Goal: Information Seeking & Learning: Find specific page/section

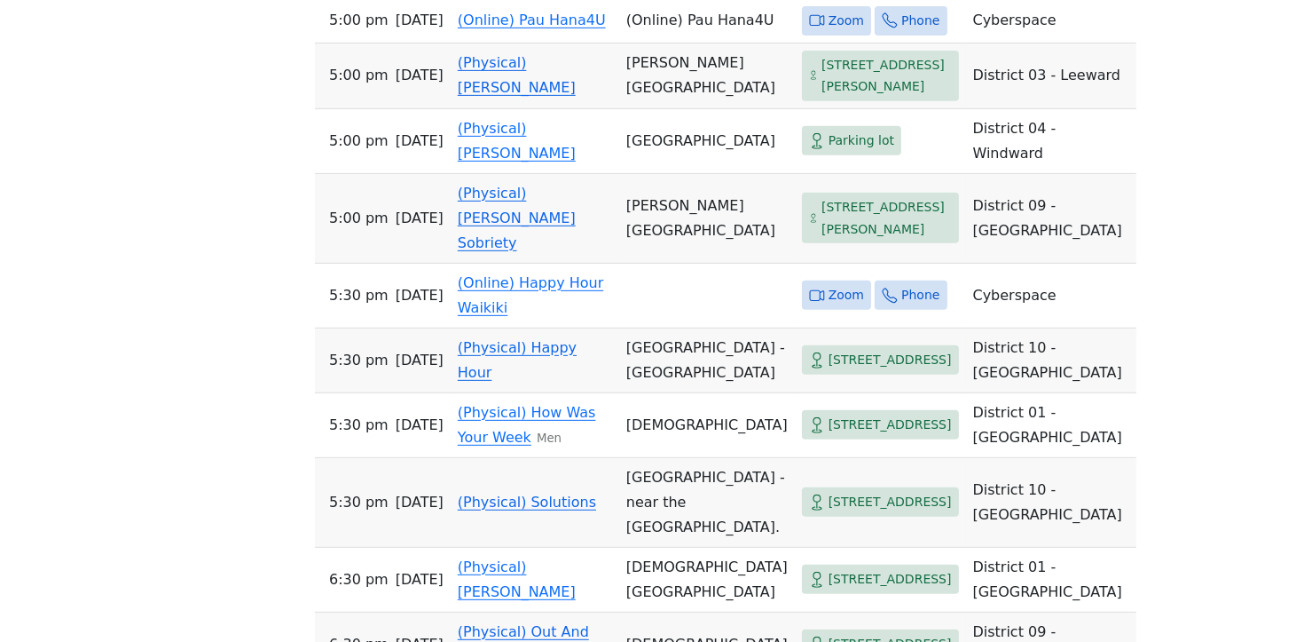
scroll to position [826, 0]
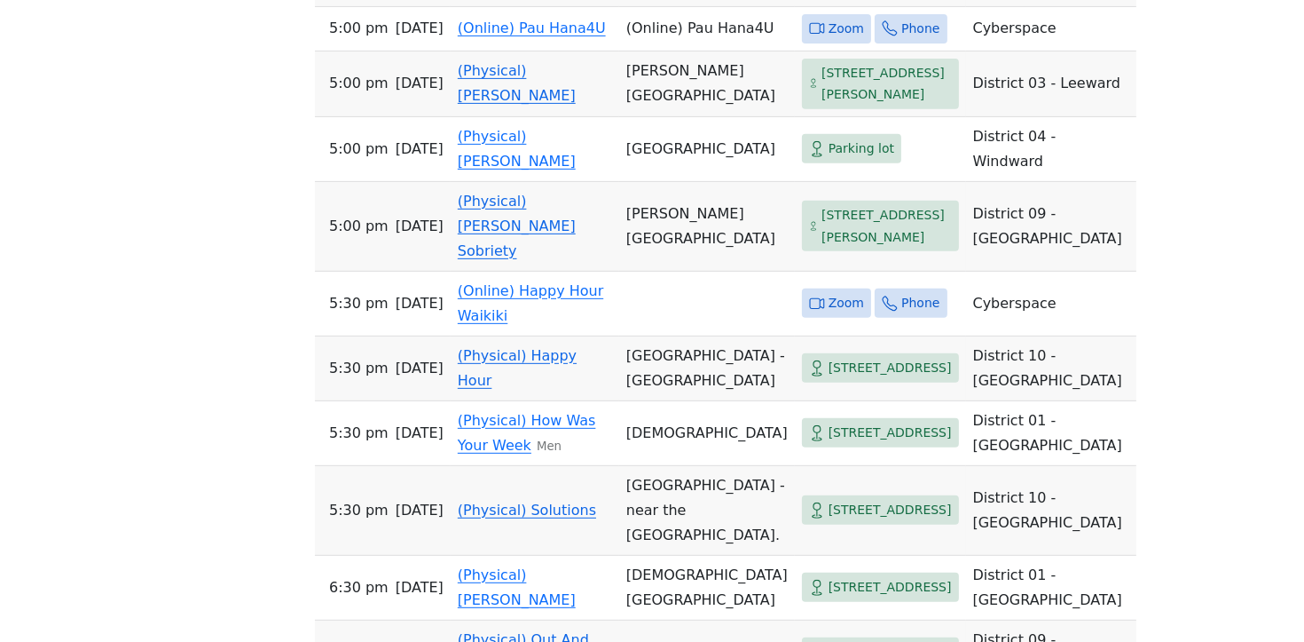
click at [475, 117] on td "(Physical) [PERSON_NAME]" at bounding box center [535, 84] width 169 height 66
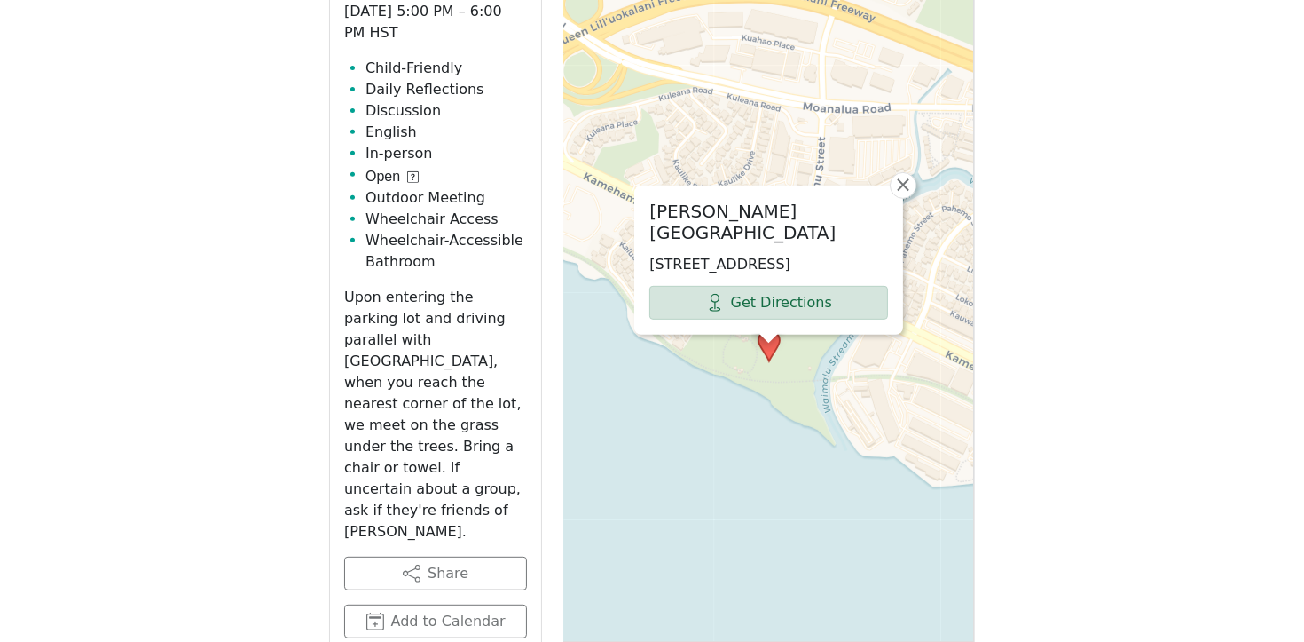
scroll to position [828, 0]
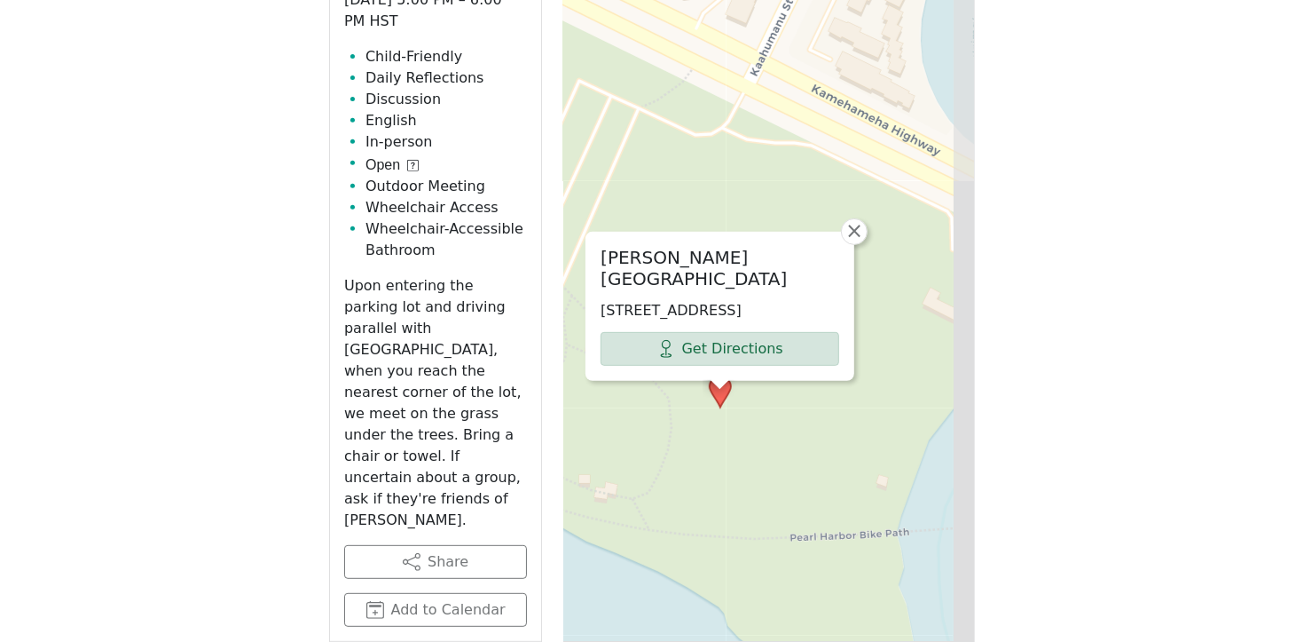
drag, startPoint x: 646, startPoint y: 640, endPoint x: 759, endPoint y: 552, distance: 142.9
click at [722, 579] on div "[PERSON_NAME][GEOGRAPHIC_DATA] [STREET_ADDRESS] Get Directions × Leaflet | © Op…" at bounding box center [769, 334] width 412 height 887
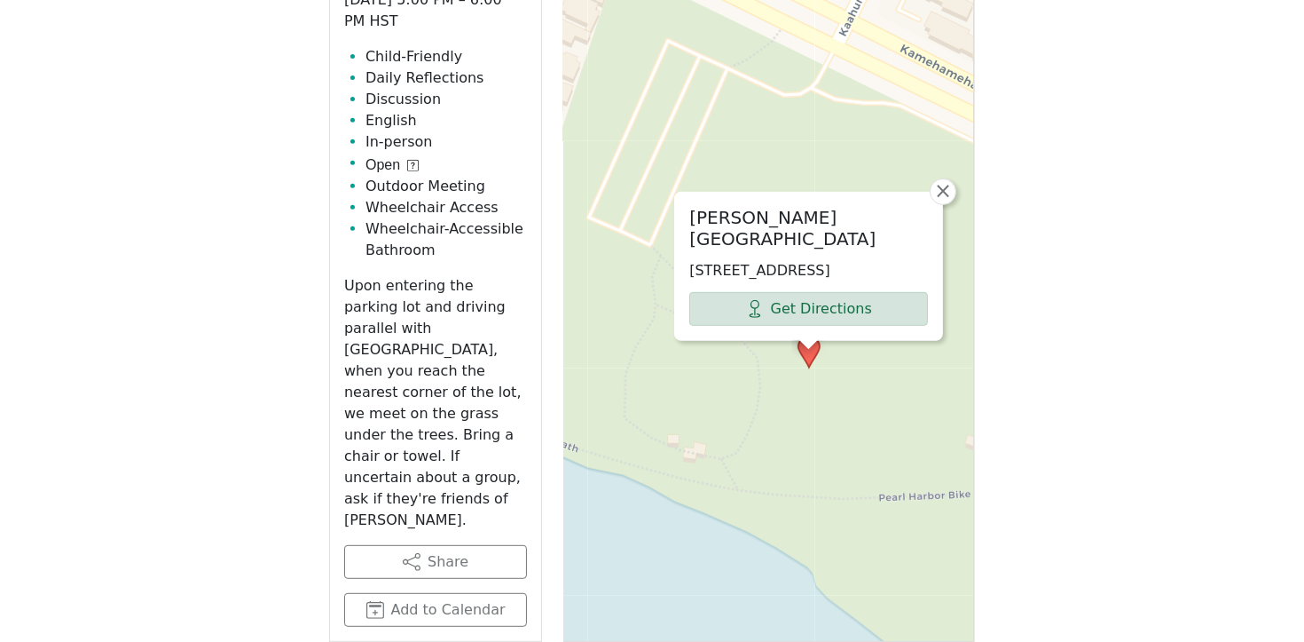
click at [768, 392] on div "[PERSON_NAME][GEOGRAPHIC_DATA] [STREET_ADDRESS] Get Directions × Leaflet | © Op…" at bounding box center [769, 334] width 412 height 887
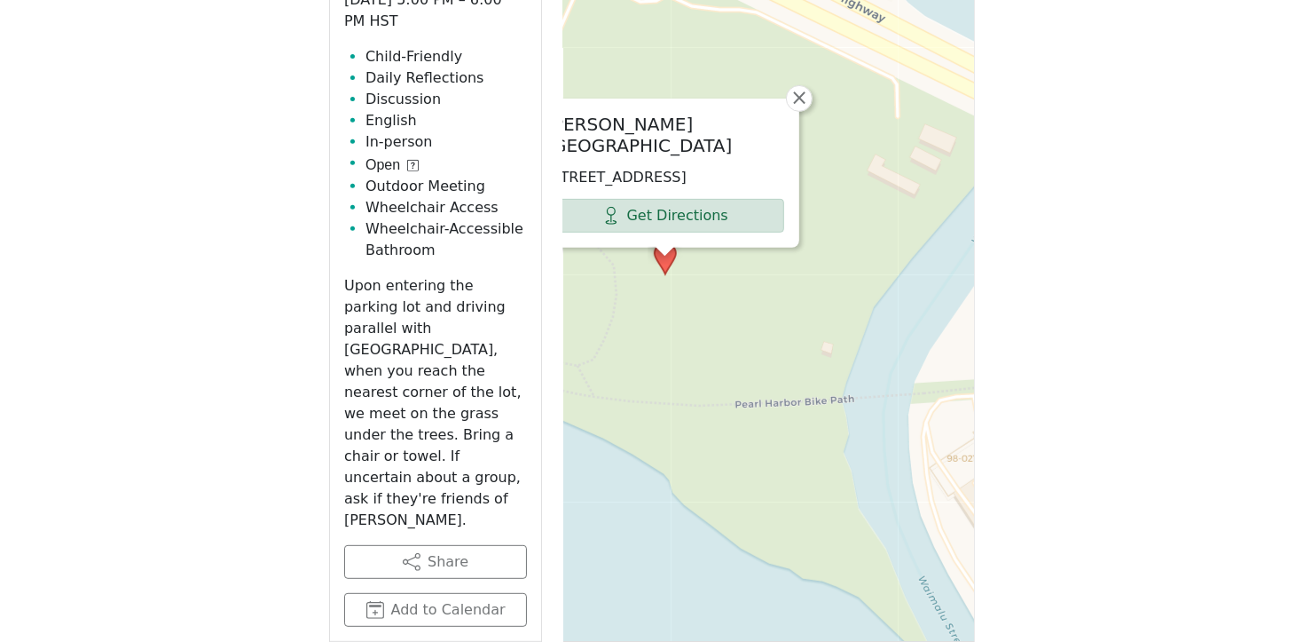
drag, startPoint x: 682, startPoint y: 366, endPoint x: 563, endPoint y: 255, distance: 163.2
click at [563, 255] on div "[PERSON_NAME][GEOGRAPHIC_DATA] [STREET_ADDRESS] Get Directions × Leaflet | © Op…" at bounding box center [769, 334] width 412 height 887
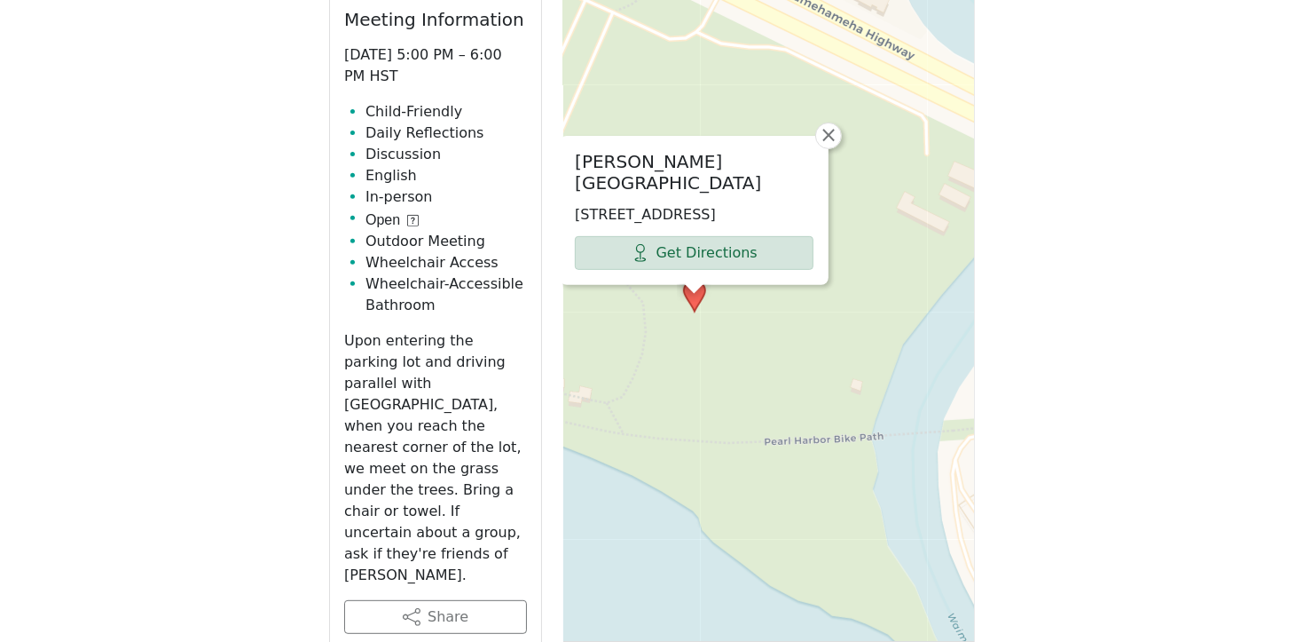
scroll to position [775, 0]
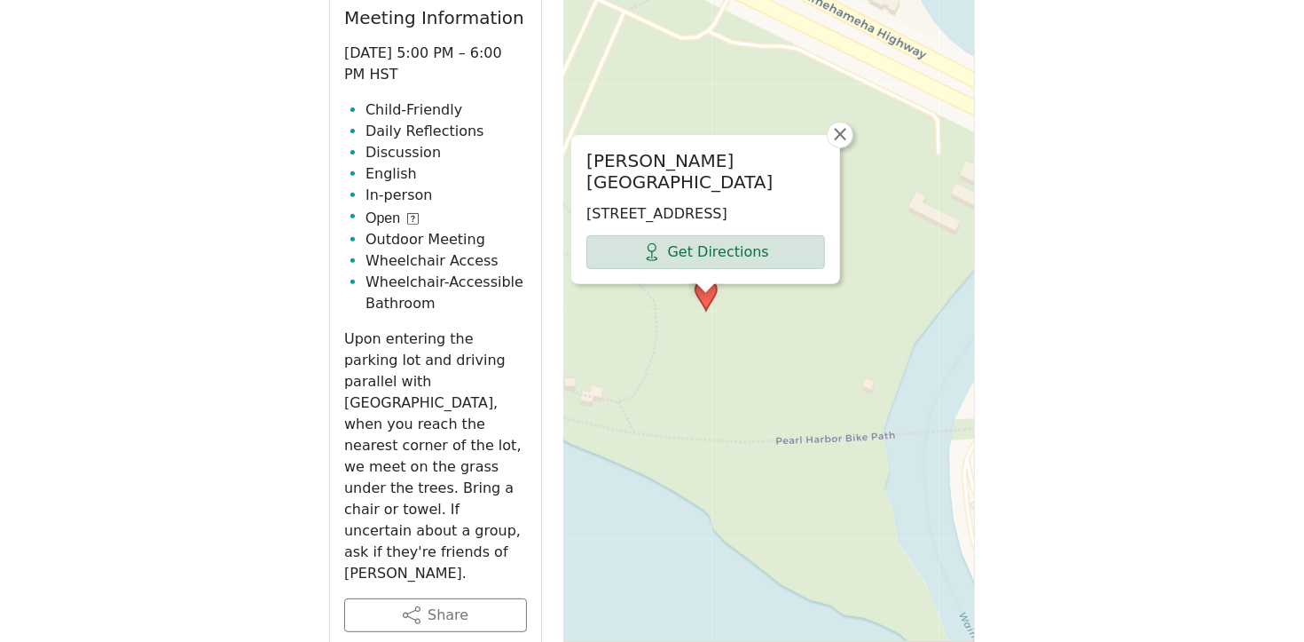
click at [715, 342] on div "[PERSON_NAME][GEOGRAPHIC_DATA] [STREET_ADDRESS] Get Directions × Leaflet | © Op…" at bounding box center [769, 387] width 412 height 887
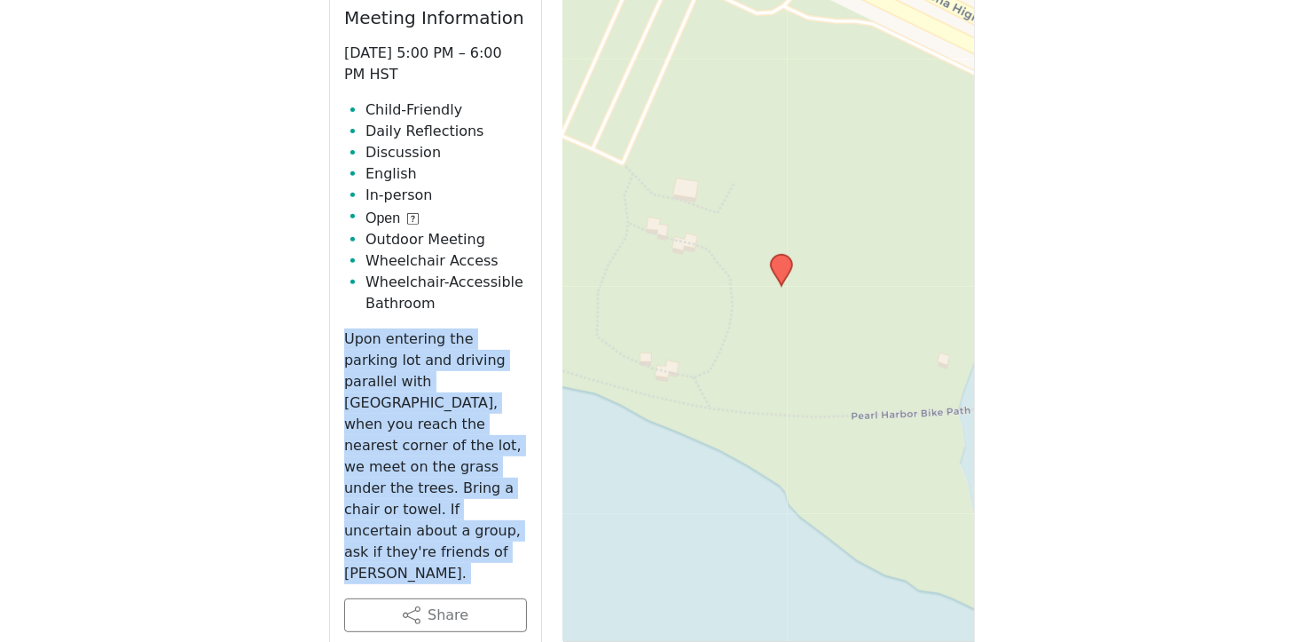
drag, startPoint x: 346, startPoint y: 335, endPoint x: 683, endPoint y: 508, distance: 379.0
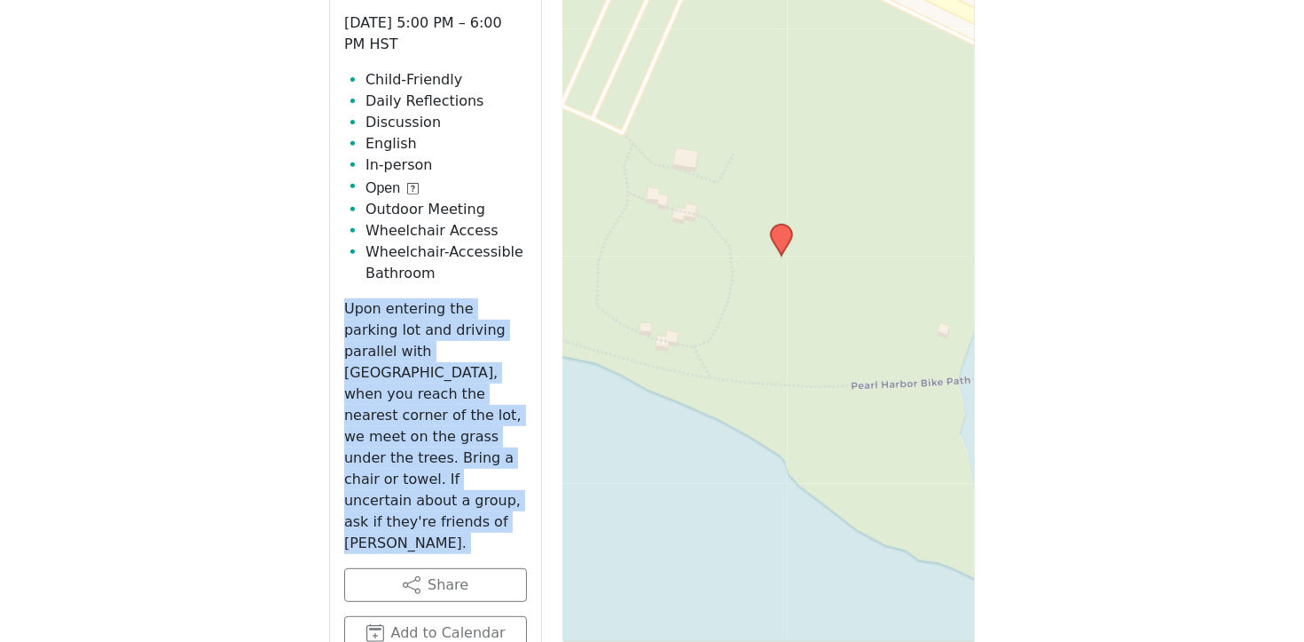
scroll to position [806, 0]
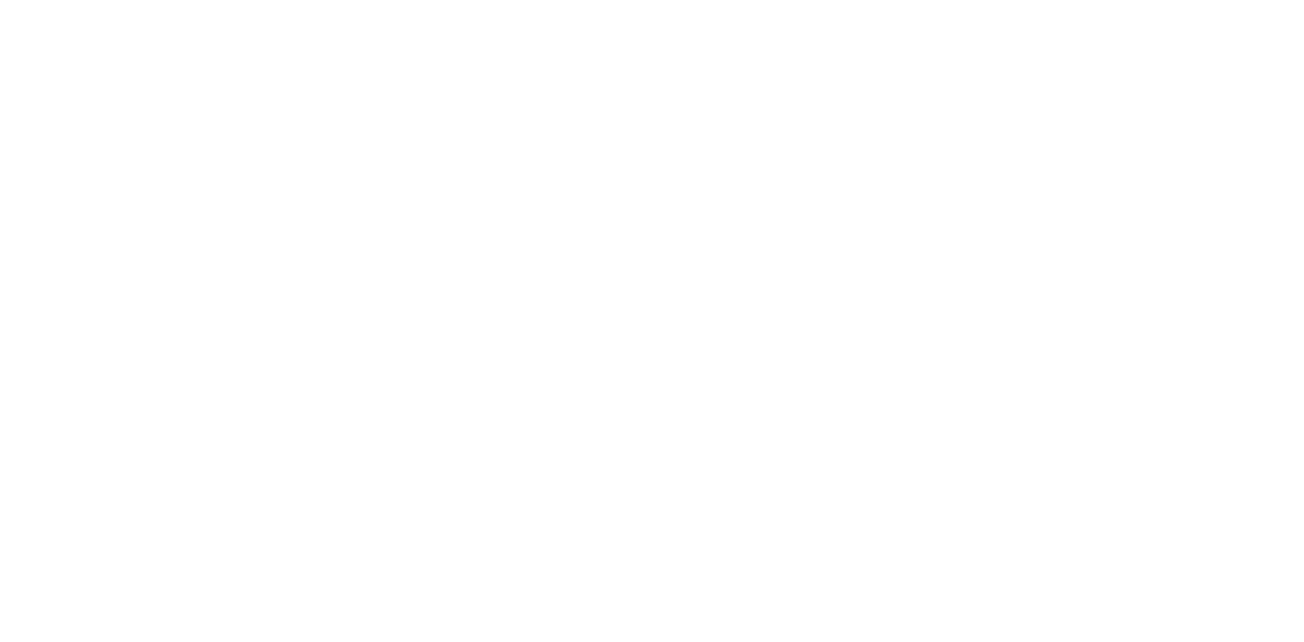
scroll to position [451, 0]
